Goal: Information Seeking & Learning: Learn about a topic

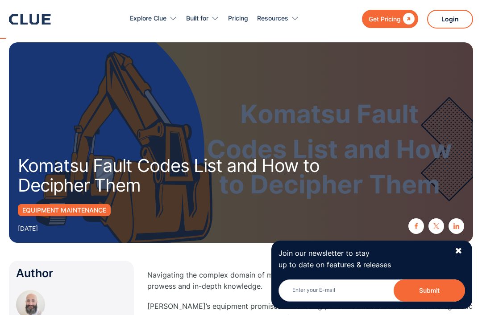
click at [377, 217] on div "Equipment Maintenance October 24, 2023" at bounding box center [241, 219] width 446 height 30
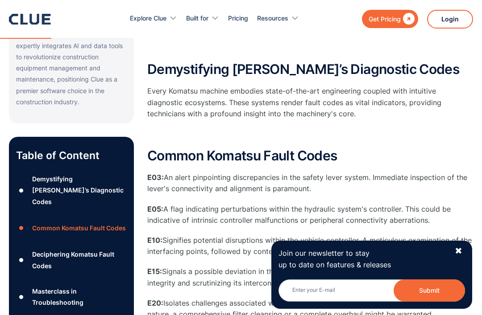
scroll to position [323, 0]
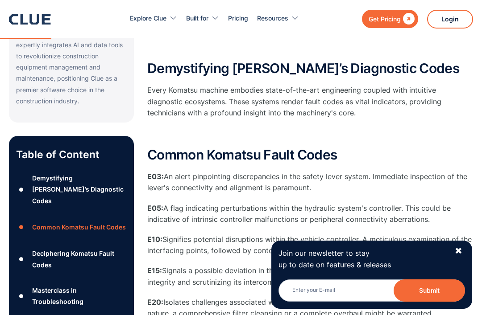
click at [54, 173] on div "Demystifying [PERSON_NAME]’s Diagnostic Codes" at bounding box center [79, 190] width 95 height 34
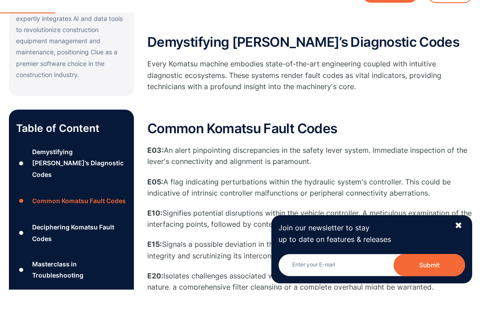
scroll to position [355, 0]
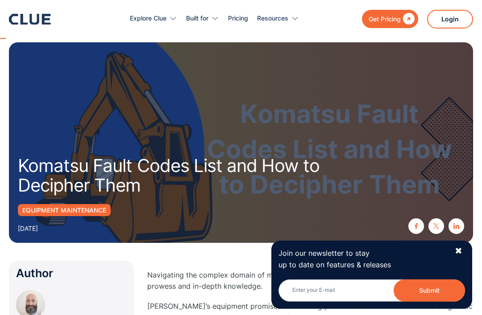
click at [436, 143] on div at bounding box center [241, 142] width 464 height 201
click at [73, 16] on div "Get Pricing  Explore Clue Solutions Tailored solutions for your construction e…" at bounding box center [241, 19] width 464 height 38
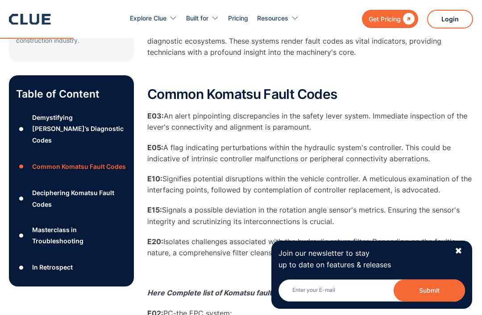
scroll to position [663, 0]
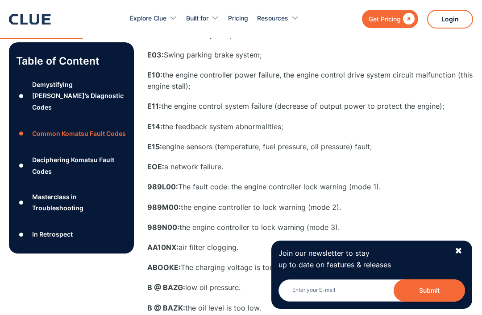
click at [81, 91] on div "Demystifying [PERSON_NAME]’s Diagnostic Codes" at bounding box center [79, 96] width 95 height 34
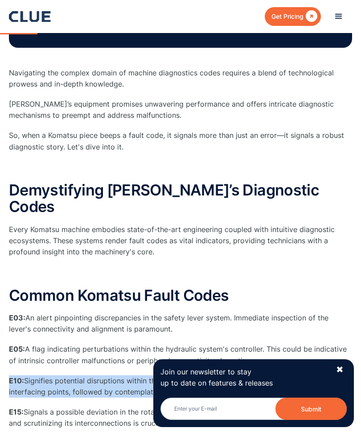
scroll to position [510, 0]
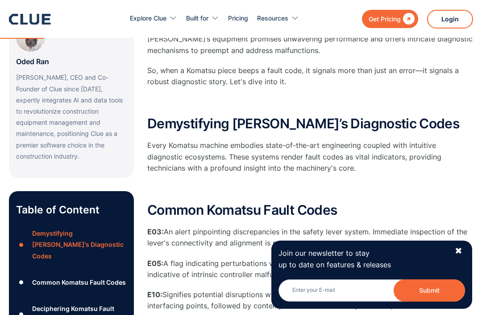
scroll to position [260, 0]
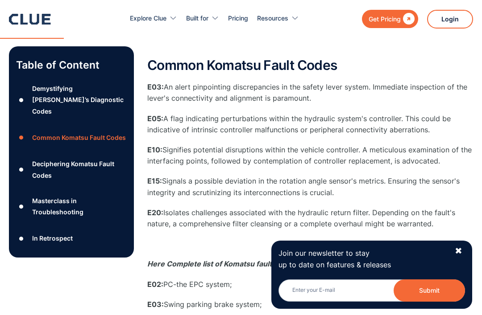
scroll to position [412, 0]
click at [462, 249] on div "✖" at bounding box center [459, 251] width 8 height 11
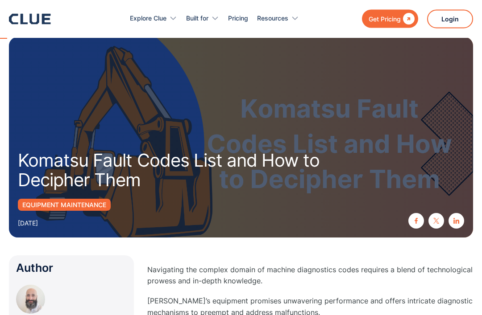
scroll to position [352, 0]
